Goal: Check status: Check status

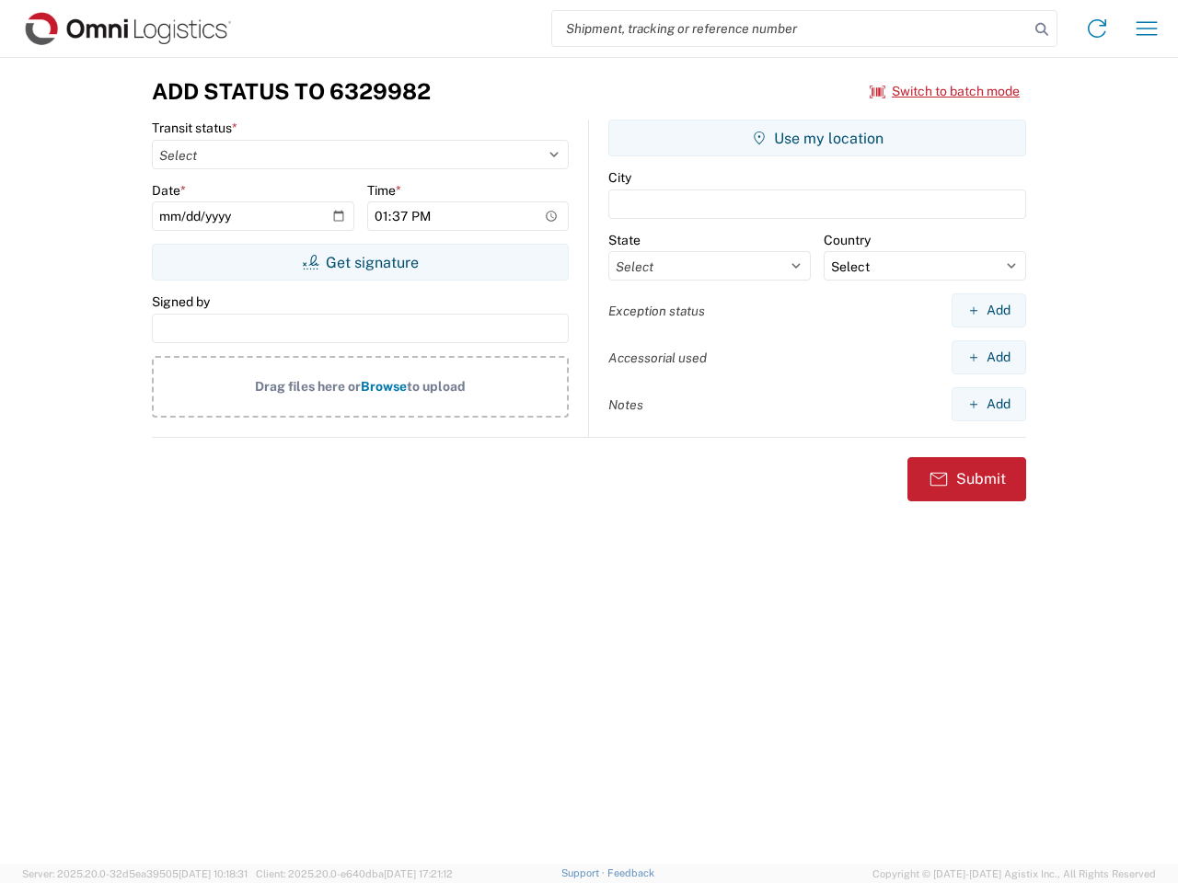
click at [791, 29] on input "search" at bounding box center [790, 28] width 477 height 35
click at [1042, 29] on icon at bounding box center [1042, 30] width 26 height 26
click at [1097, 29] on icon at bounding box center [1096, 28] width 29 height 29
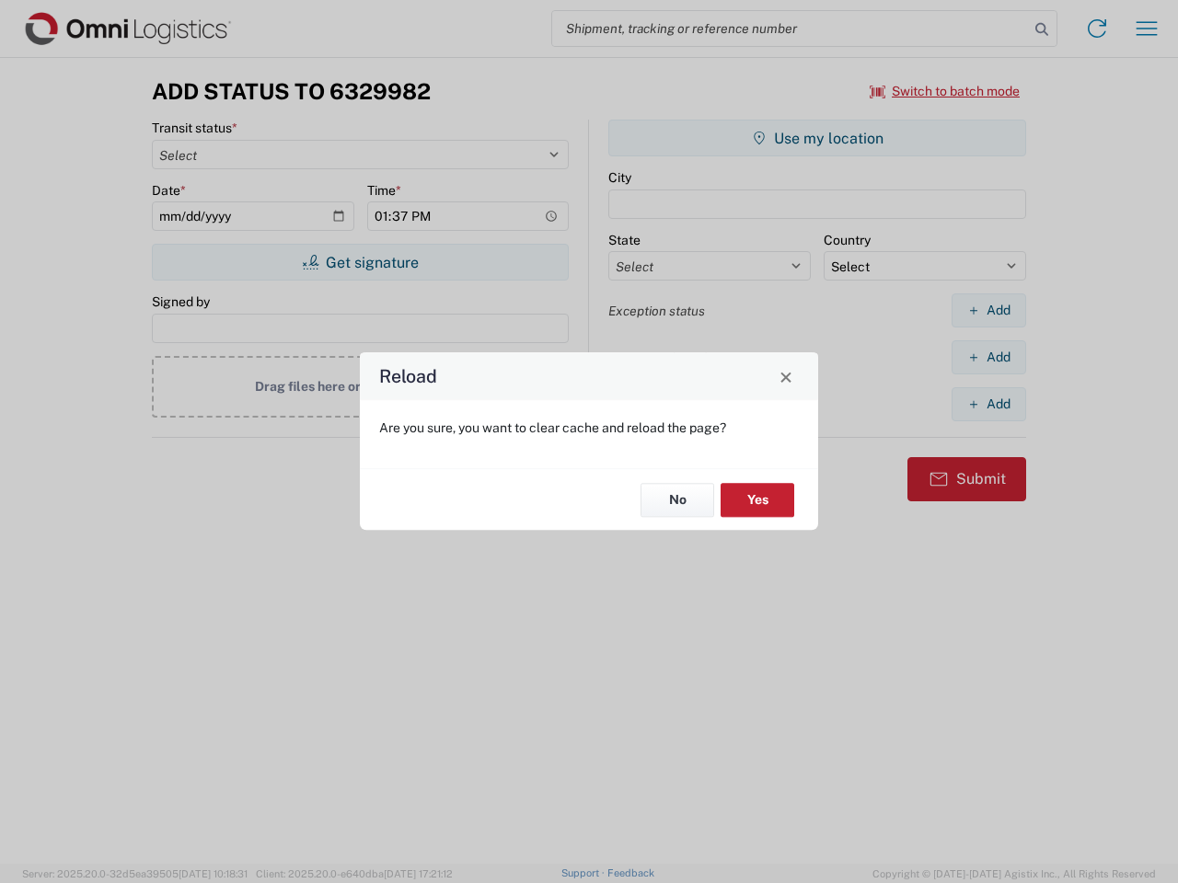
click at [1147, 29] on div "Reload Are you sure, you want to clear cache and reload the page? No Yes" at bounding box center [589, 441] width 1178 height 883
click at [945, 91] on div "Reload Are you sure, you want to clear cache and reload the page? No Yes" at bounding box center [589, 441] width 1178 height 883
click at [360, 262] on div "Reload Are you sure, you want to clear cache and reload the page? No Yes" at bounding box center [589, 441] width 1178 height 883
click at [817, 138] on div "Reload Are you sure, you want to clear cache and reload the page? No Yes" at bounding box center [589, 441] width 1178 height 883
click at [988, 310] on div "Reload Are you sure, you want to clear cache and reload the page? No Yes" at bounding box center [589, 441] width 1178 height 883
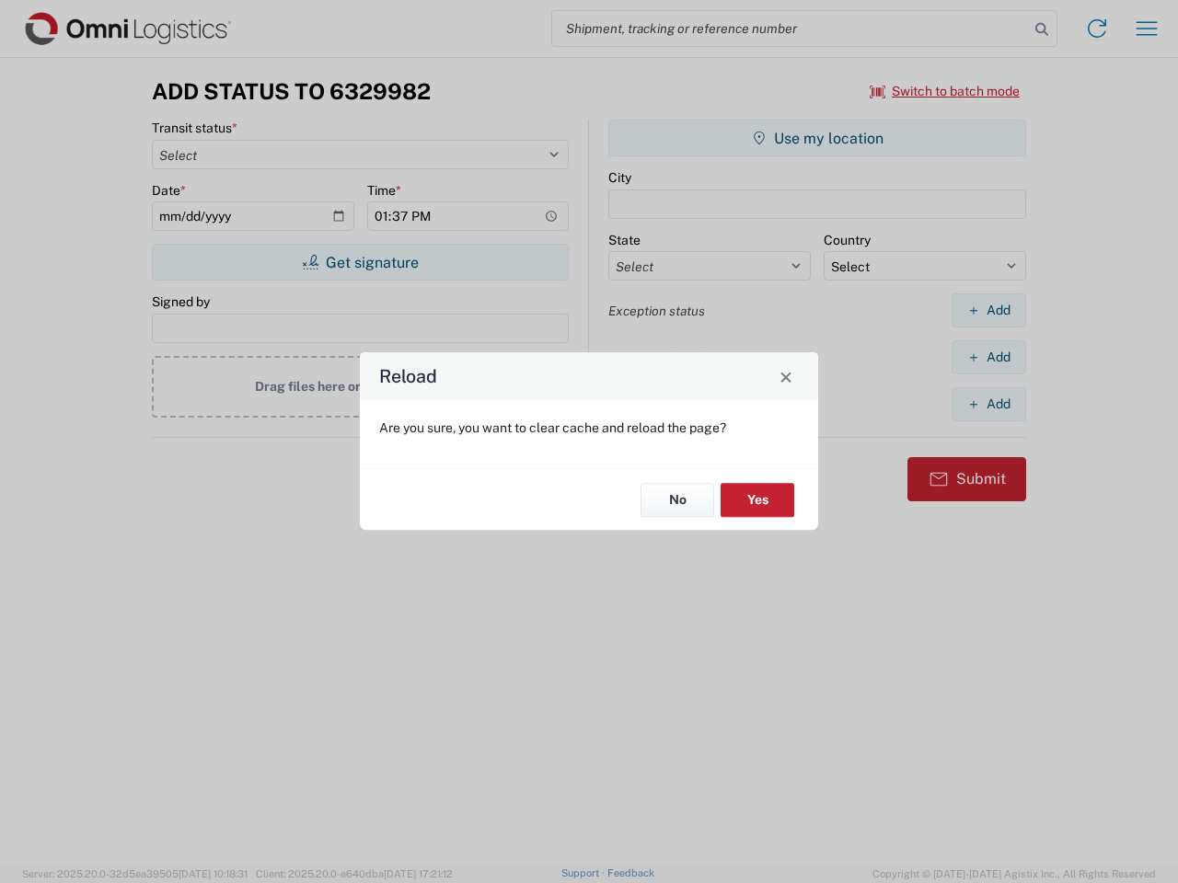
click at [988, 357] on div "Reload Are you sure, you want to clear cache and reload the page? No Yes" at bounding box center [589, 441] width 1178 height 883
click at [988, 404] on div "Reload Are you sure, you want to clear cache and reload the page? No Yes" at bounding box center [589, 441] width 1178 height 883
